Goal: Transaction & Acquisition: Download file/media

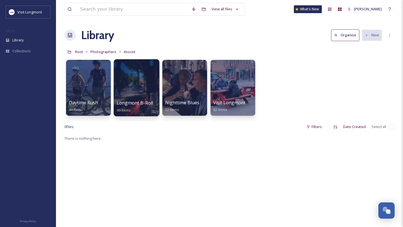
click at [139, 84] on div at bounding box center [137, 87] width 46 height 57
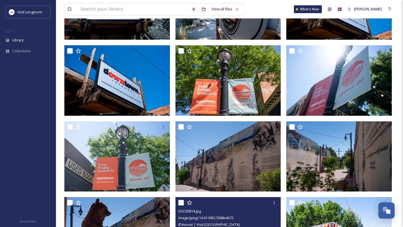
scroll to position [330, 0]
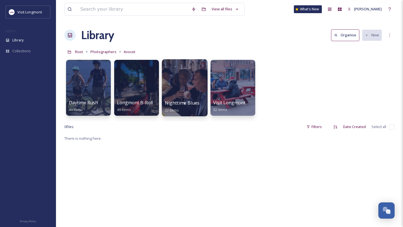
click at [199, 84] on div at bounding box center [185, 87] width 46 height 57
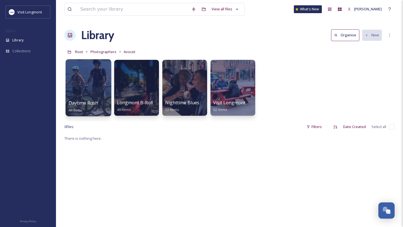
click at [95, 94] on div at bounding box center [88, 87] width 46 height 57
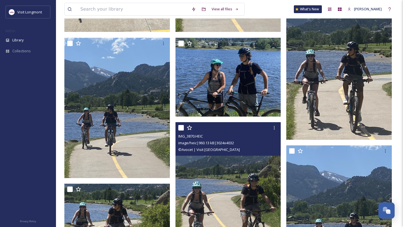
scroll to position [405, 0]
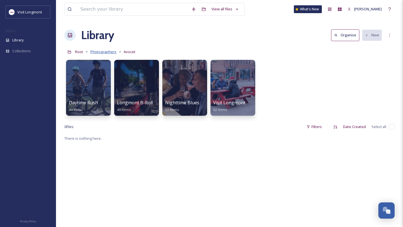
click at [103, 52] on span "Photographers" at bounding box center [103, 51] width 26 height 5
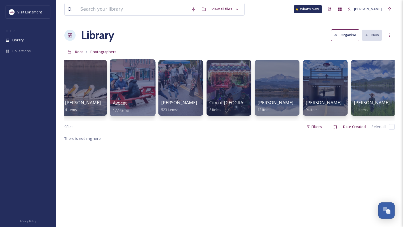
scroll to position [0, 107]
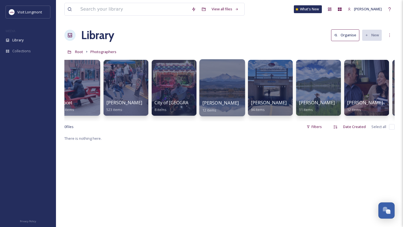
click at [212, 95] on div at bounding box center [222, 87] width 46 height 57
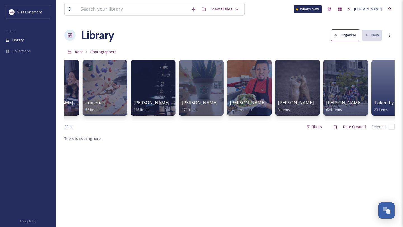
scroll to position [0, 440]
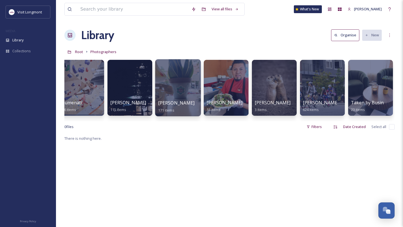
click at [181, 102] on span "[PERSON_NAME]" at bounding box center [176, 103] width 37 height 6
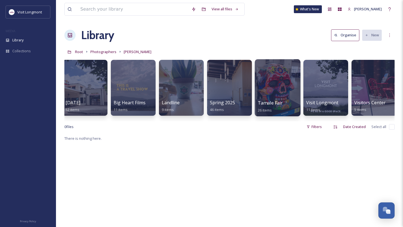
scroll to position [0, 52]
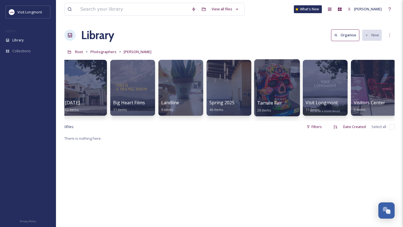
click at [280, 98] on div at bounding box center [277, 87] width 46 height 57
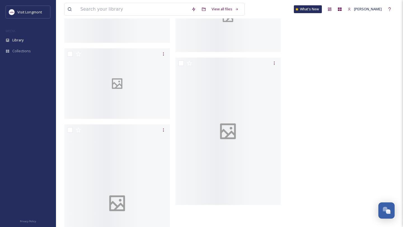
scroll to position [1032, 0]
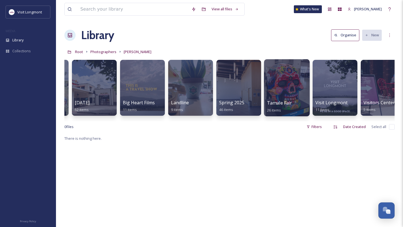
scroll to position [0, 55]
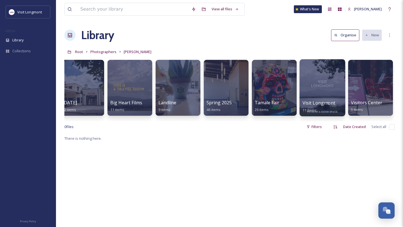
click at [325, 88] on div at bounding box center [322, 87] width 46 height 57
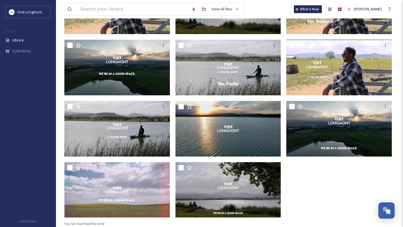
scroll to position [98, 0]
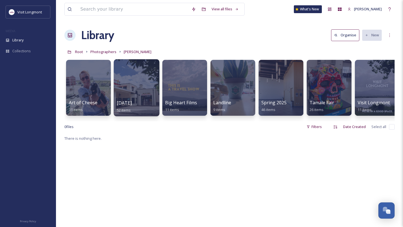
click at [121, 88] on div at bounding box center [137, 87] width 46 height 57
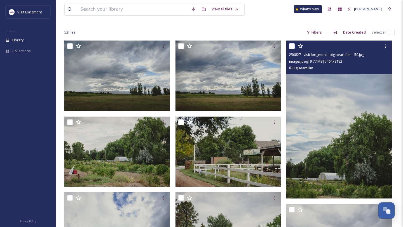
scroll to position [27, 0]
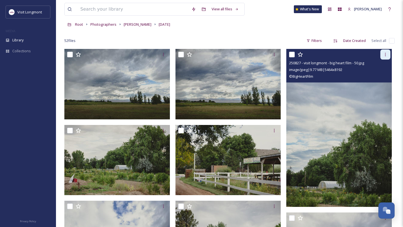
click at [384, 56] on icon at bounding box center [385, 54] width 4 height 4
click at [378, 77] on span "Download" at bounding box center [378, 77] width 17 height 5
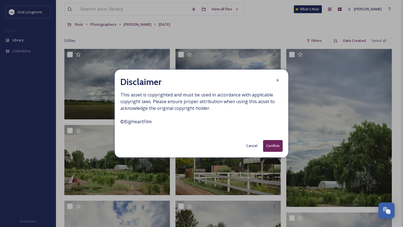
click at [272, 143] on button "Confirm" at bounding box center [273, 145] width 20 height 11
